Goal: Find specific page/section: Find specific page/section

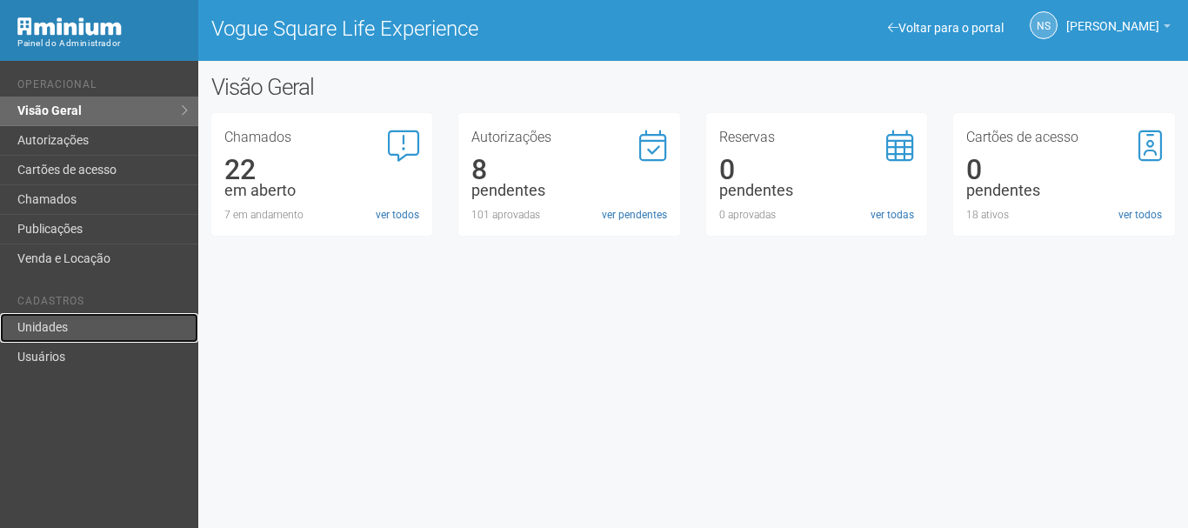
click at [93, 331] on link "Unidades" at bounding box center [99, 328] width 198 height 30
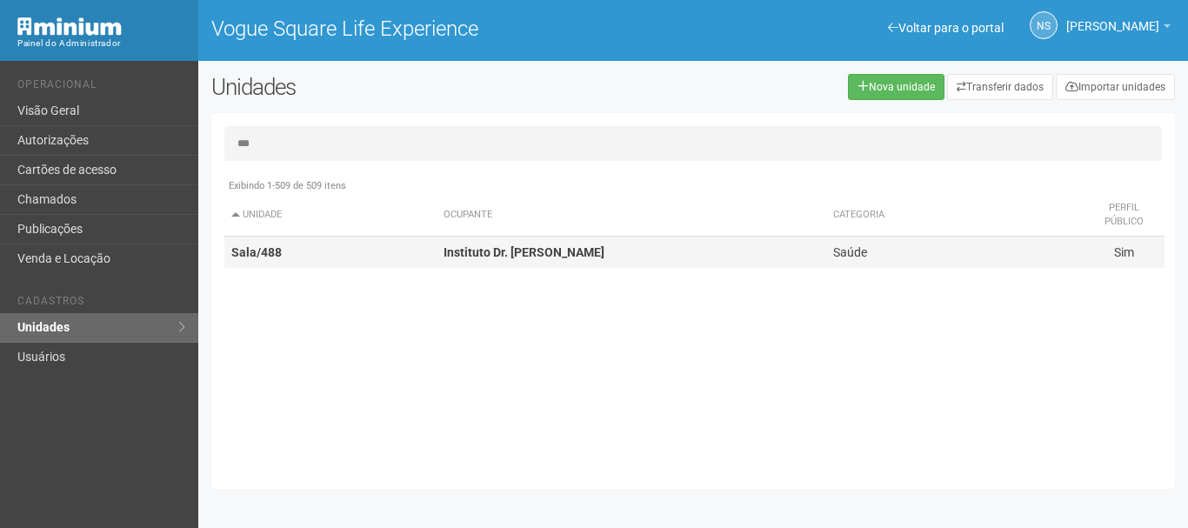
type input "***"
click at [588, 255] on strong "Instituto Dr. [PERSON_NAME]" at bounding box center [524, 252] width 161 height 14
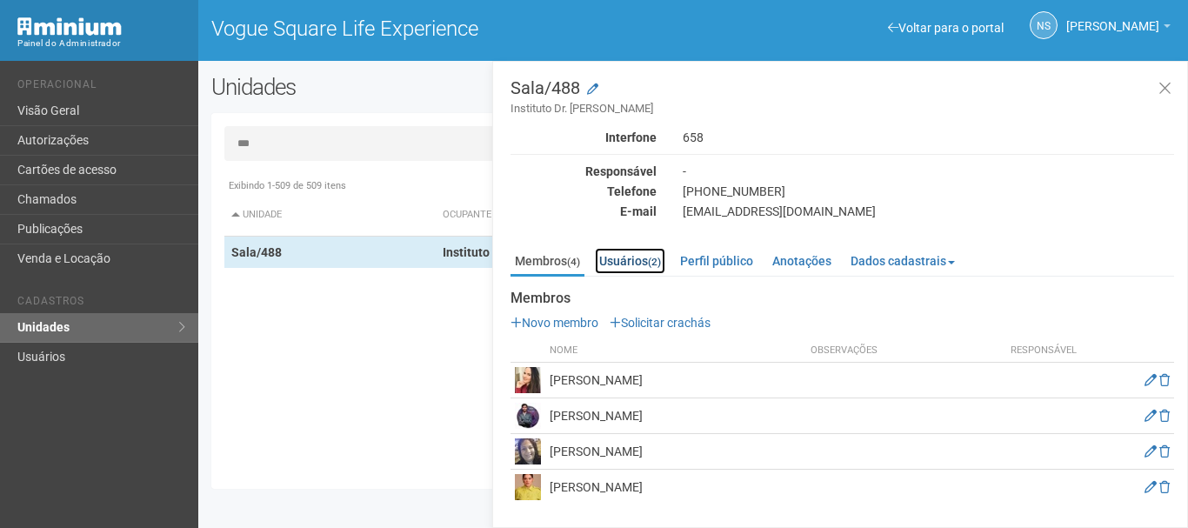
click at [633, 252] on link "Usuários (2)" at bounding box center [630, 261] width 70 height 26
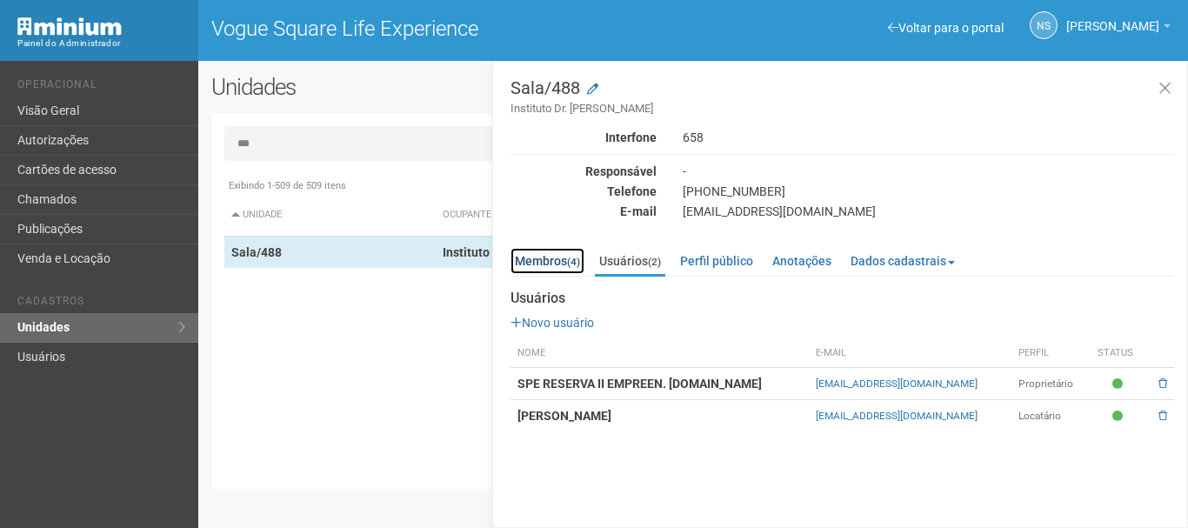
click at [553, 260] on link "Membros (4)" at bounding box center [548, 261] width 74 height 26
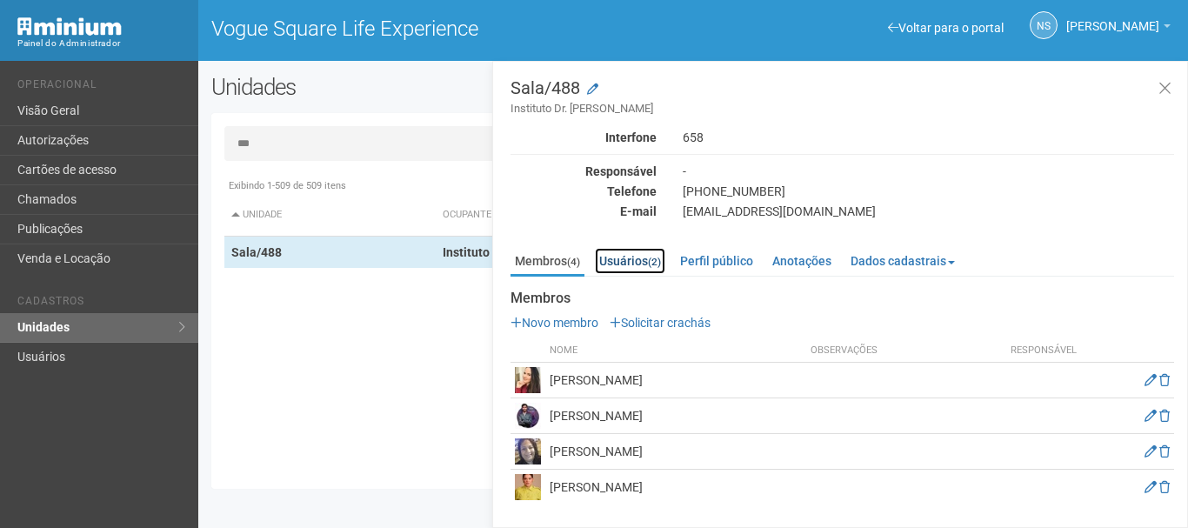
click at [624, 252] on link "Usuários (2)" at bounding box center [630, 261] width 70 height 26
